Goal: Find specific page/section: Find specific page/section

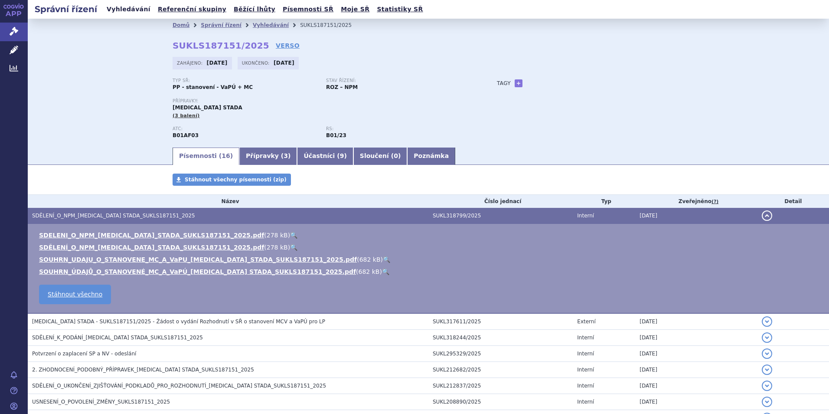
click at [124, 11] on link "Vyhledávání" at bounding box center [128, 9] width 49 height 12
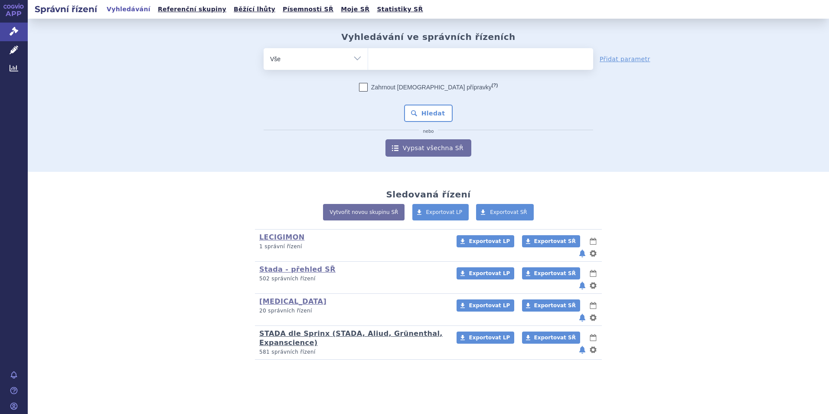
click at [295, 329] on link "STADA dle Sprinx (STADA, Aliud, Grünenthal, Expanscience)" at bounding box center [350, 337] width 183 height 17
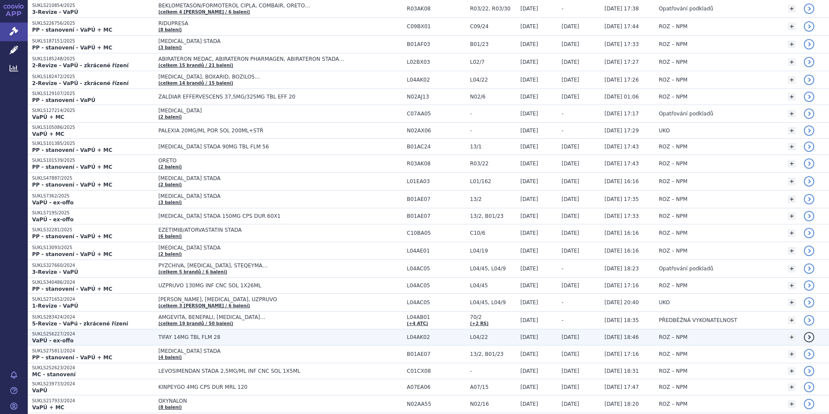
scroll to position [217, 0]
